Goal: Use online tool/utility: Utilize a website feature to perform a specific function

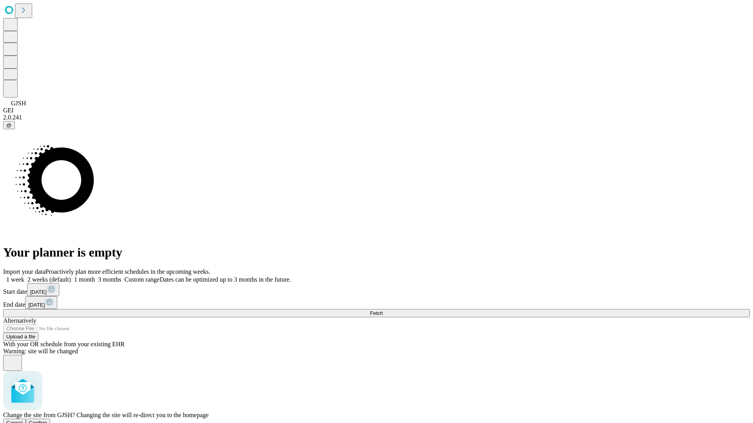
click at [47, 420] on span "Confirm" at bounding box center [38, 423] width 18 height 6
click at [71, 276] on label "2 weeks (default)" at bounding box center [47, 279] width 47 height 7
click at [383, 310] on span "Fetch" at bounding box center [376, 313] width 13 height 6
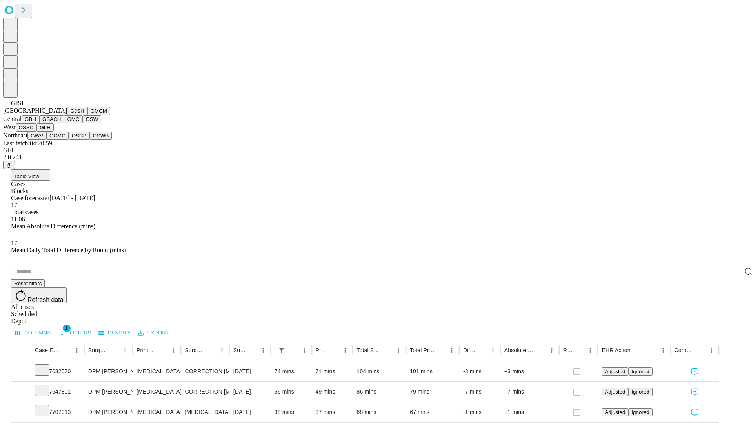
click at [87, 115] on button "GMCM" at bounding box center [98, 111] width 23 height 8
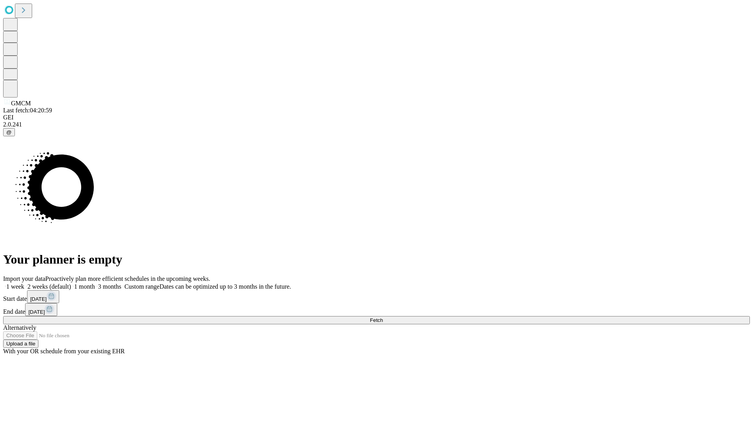
click at [71, 283] on label "2 weeks (default)" at bounding box center [47, 286] width 47 height 7
click at [383, 318] on span "Fetch" at bounding box center [376, 321] width 13 height 6
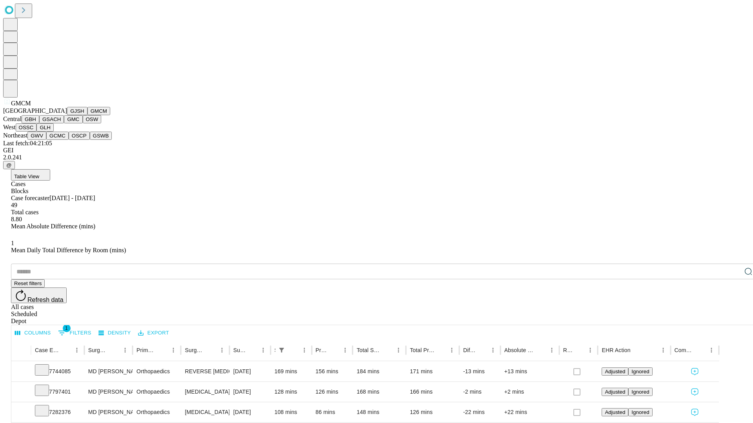
click at [39, 123] on button "GBH" at bounding box center [31, 119] width 18 height 8
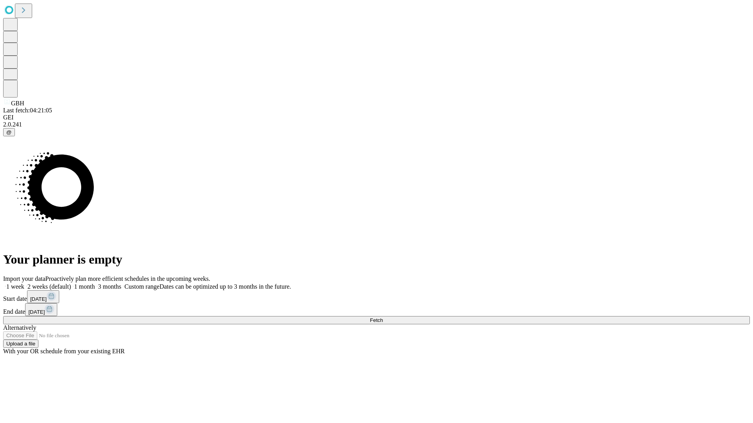
click at [383, 318] on span "Fetch" at bounding box center [376, 321] width 13 height 6
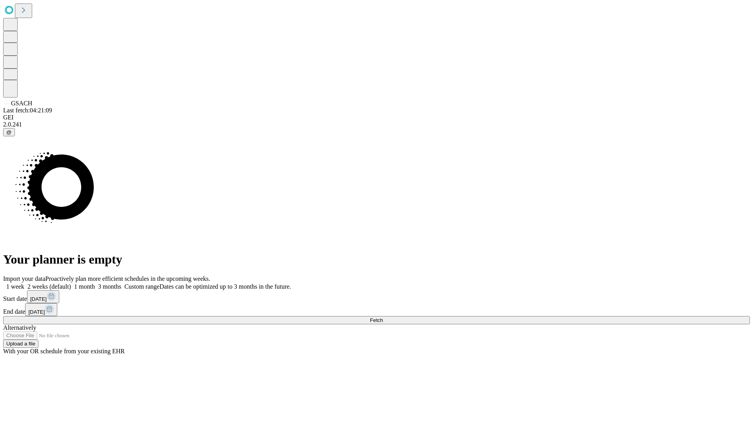
click at [71, 283] on label "2 weeks (default)" at bounding box center [47, 286] width 47 height 7
click at [383, 318] on span "Fetch" at bounding box center [376, 321] width 13 height 6
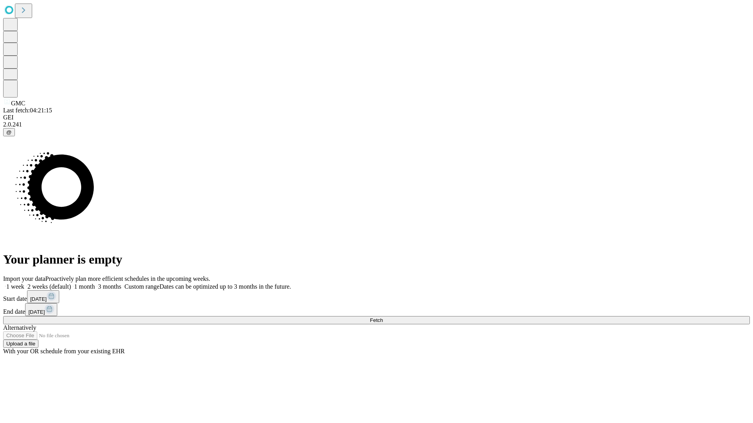
click at [71, 283] on label "2 weeks (default)" at bounding box center [47, 286] width 47 height 7
click at [383, 318] on span "Fetch" at bounding box center [376, 321] width 13 height 6
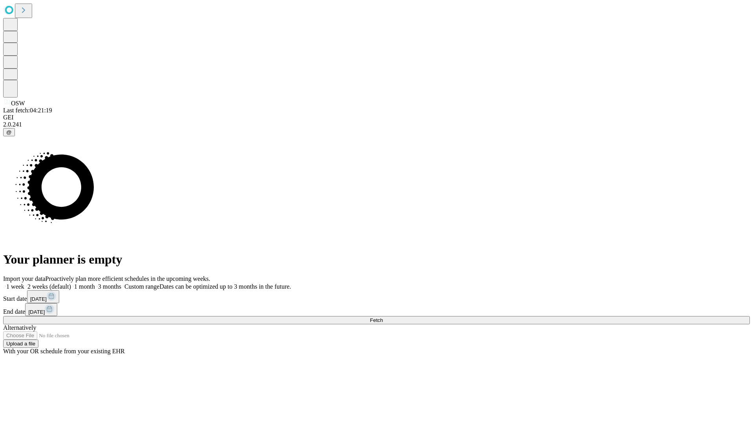
click at [71, 283] on label "2 weeks (default)" at bounding box center [47, 286] width 47 height 7
click at [383, 318] on span "Fetch" at bounding box center [376, 321] width 13 height 6
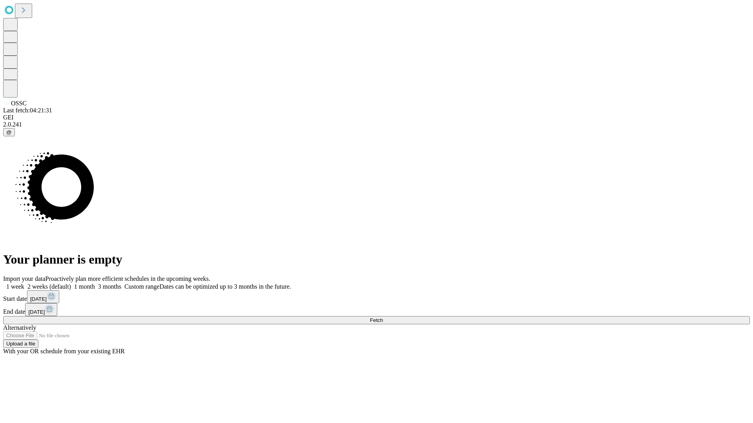
click at [71, 283] on label "2 weeks (default)" at bounding box center [47, 286] width 47 height 7
click at [383, 318] on span "Fetch" at bounding box center [376, 321] width 13 height 6
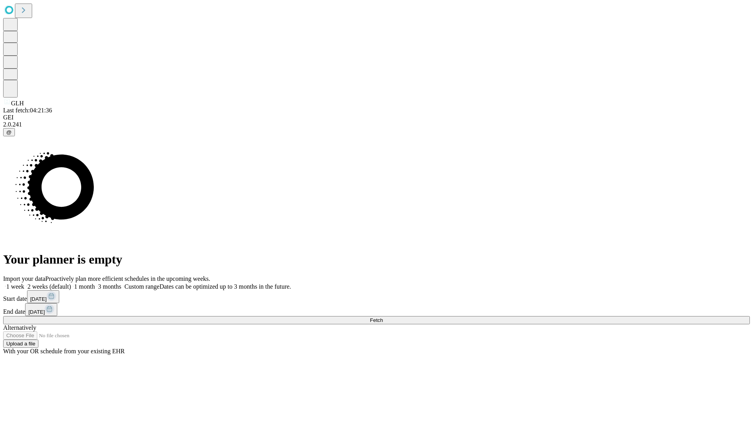
click at [71, 283] on label "2 weeks (default)" at bounding box center [47, 286] width 47 height 7
click at [383, 318] on span "Fetch" at bounding box center [376, 321] width 13 height 6
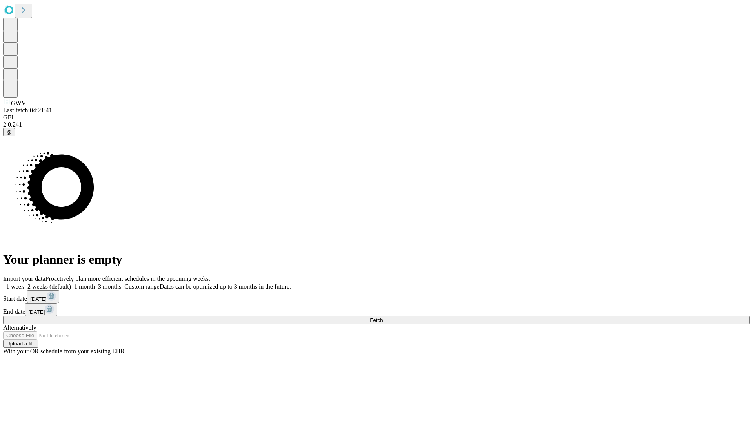
click at [71, 283] on label "2 weeks (default)" at bounding box center [47, 286] width 47 height 7
click at [383, 318] on span "Fetch" at bounding box center [376, 321] width 13 height 6
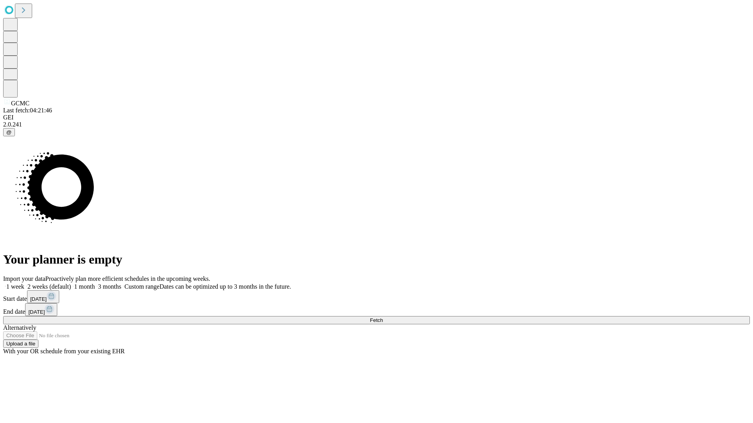
click at [71, 283] on label "2 weeks (default)" at bounding box center [47, 286] width 47 height 7
click at [383, 318] on span "Fetch" at bounding box center [376, 321] width 13 height 6
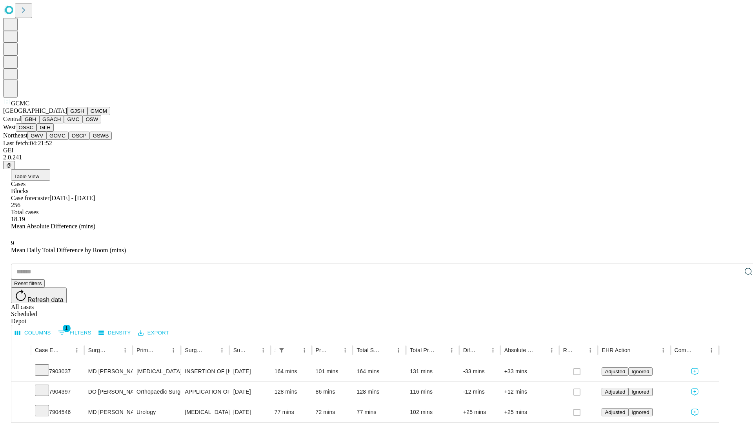
click at [69, 140] on button "OSCP" at bounding box center [79, 136] width 21 height 8
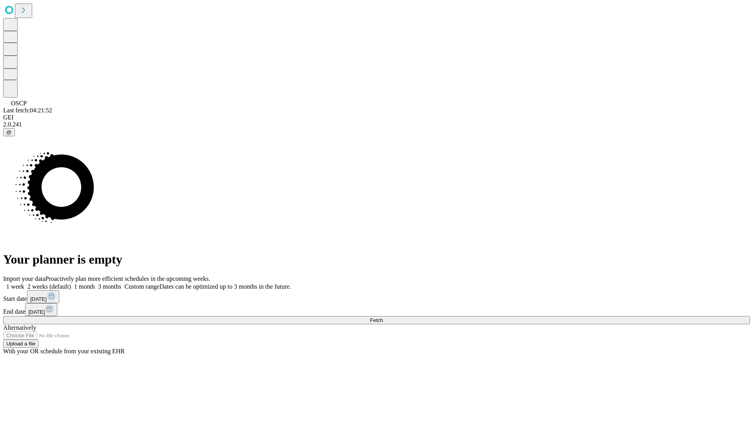
click at [71, 283] on label "2 weeks (default)" at bounding box center [47, 286] width 47 height 7
click at [383, 318] on span "Fetch" at bounding box center [376, 321] width 13 height 6
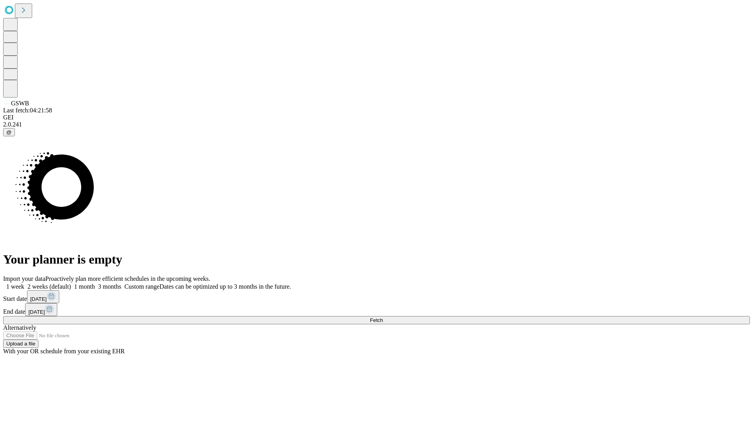
click at [383, 318] on span "Fetch" at bounding box center [376, 321] width 13 height 6
